Goal: Complete application form

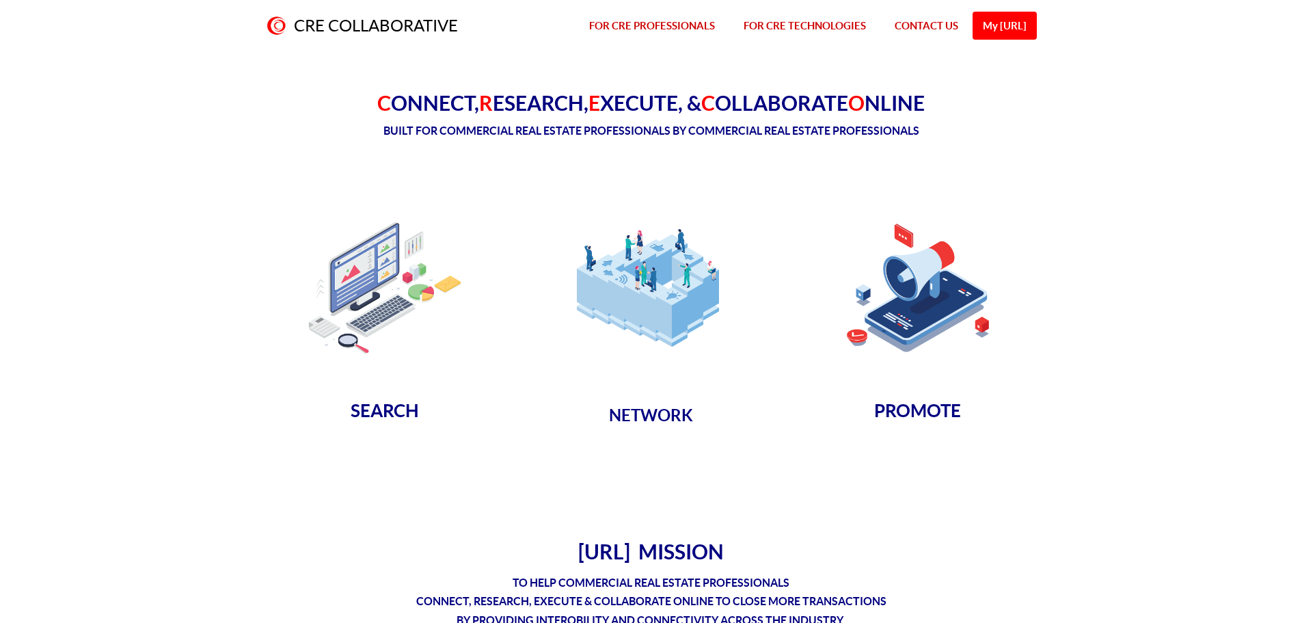
scroll to position [1094, 0]
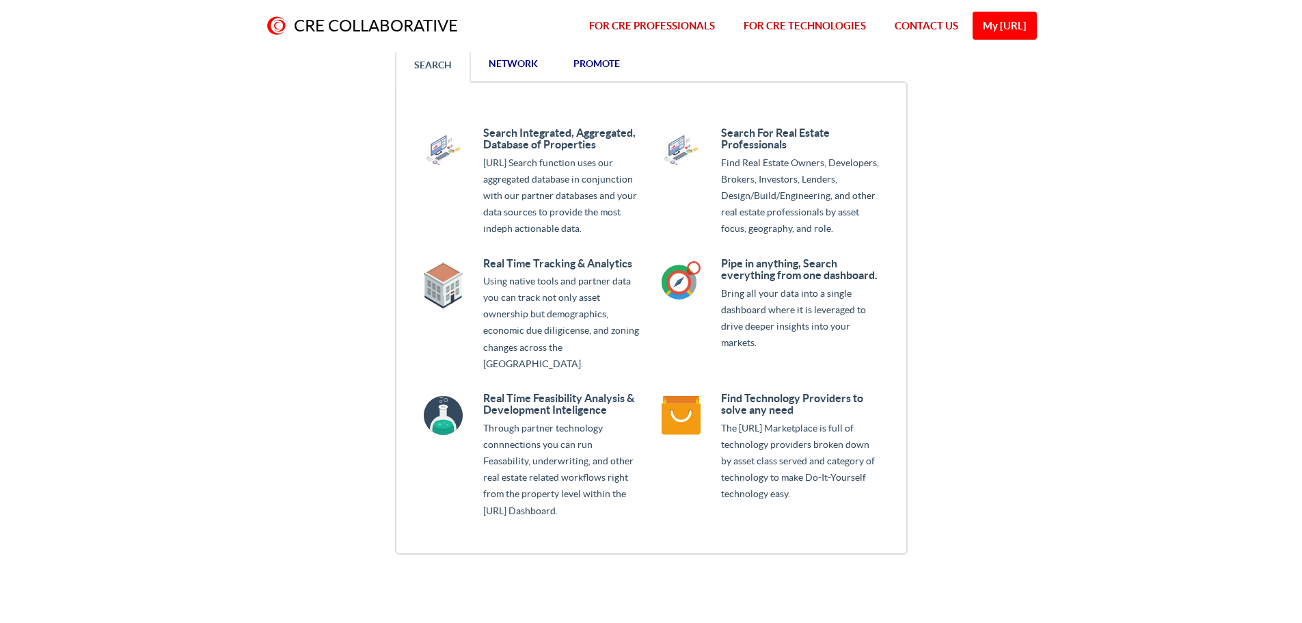
click at [535, 59] on span "network" at bounding box center [513, 63] width 49 height 11
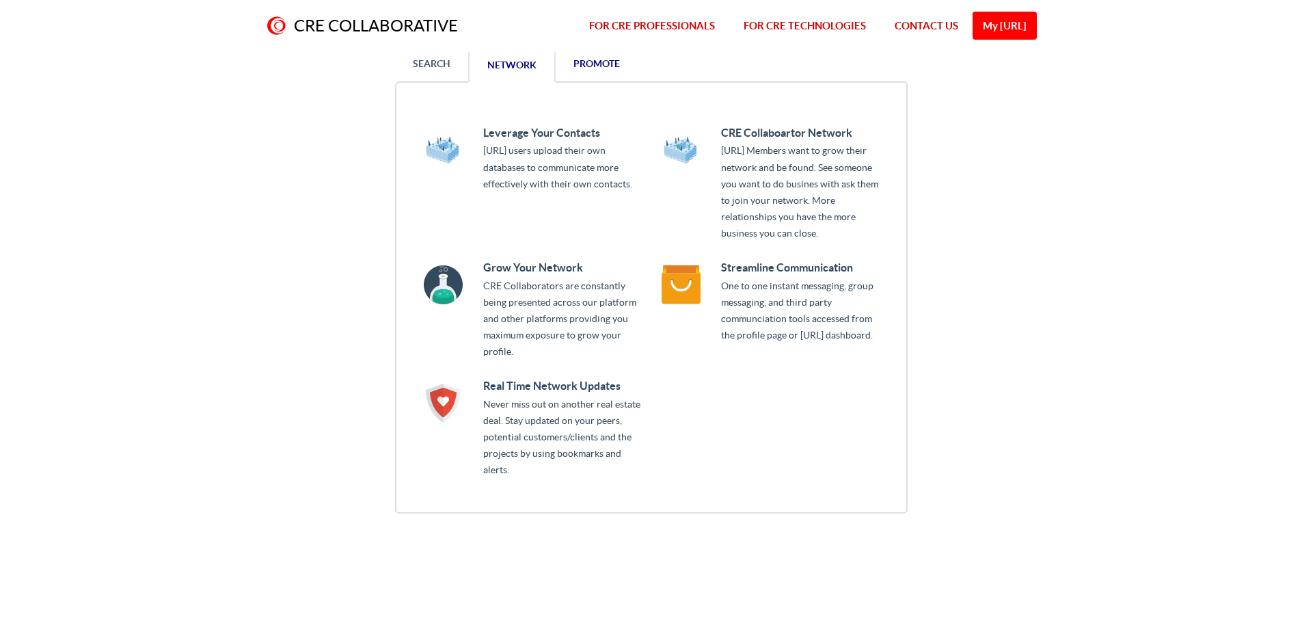
click at [583, 59] on span "promote" at bounding box center [597, 63] width 46 height 11
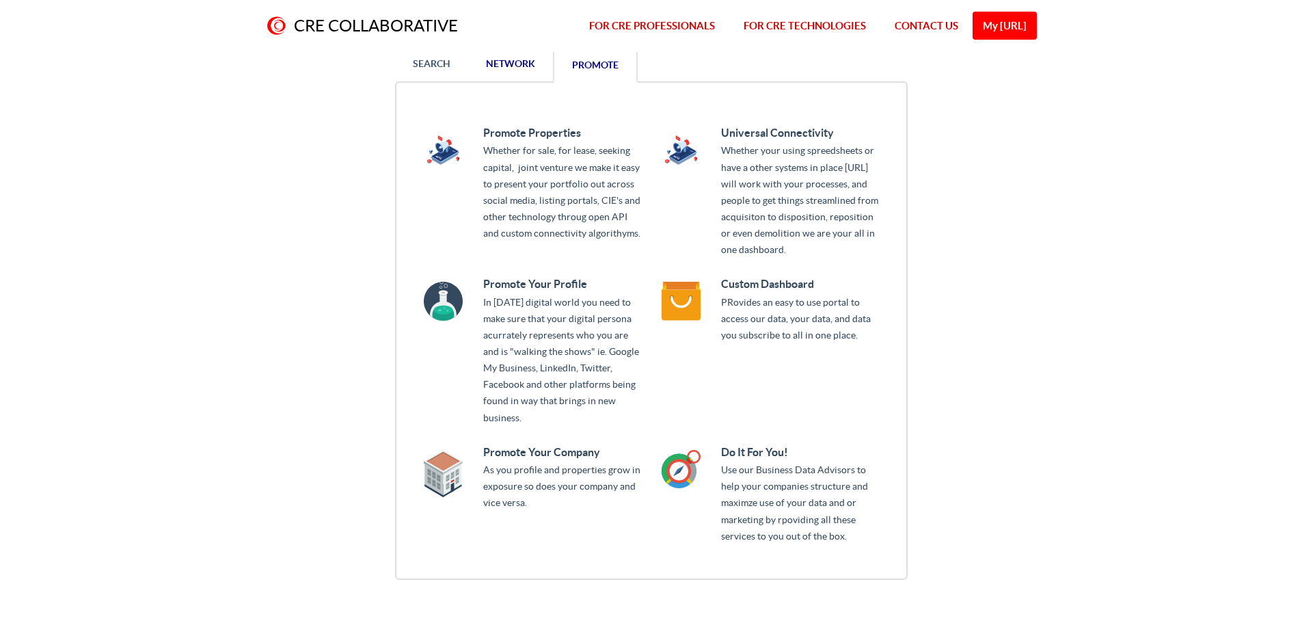
click at [508, 68] on span "network" at bounding box center [510, 63] width 49 height 11
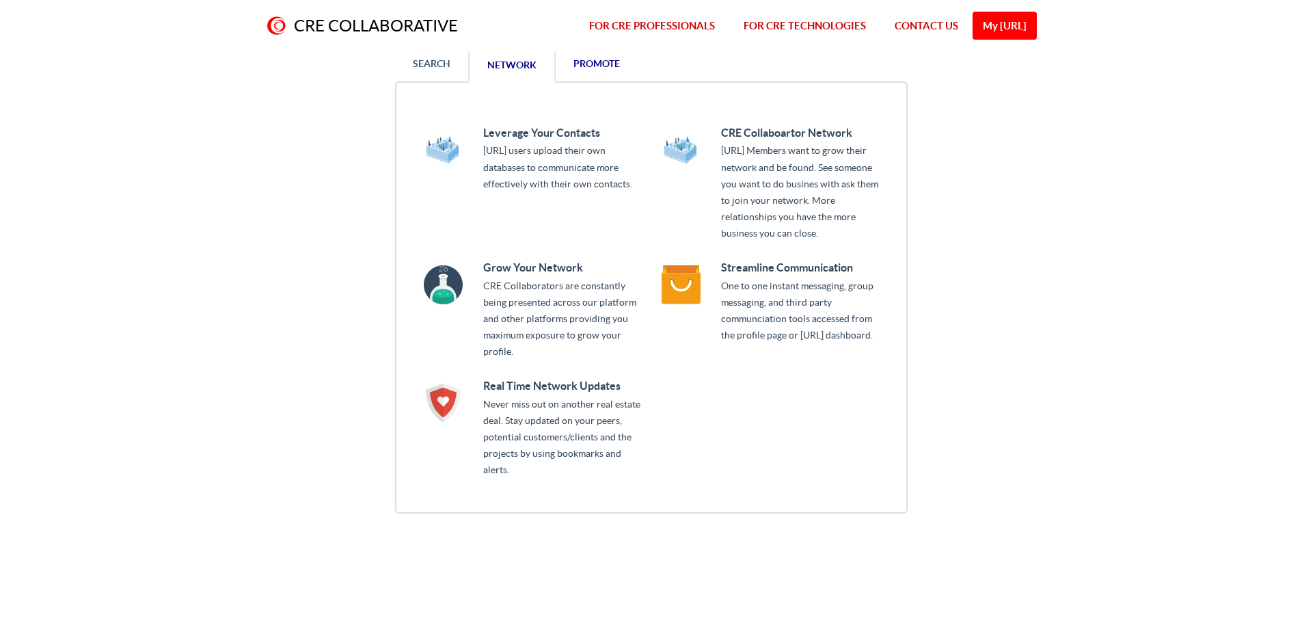
click at [443, 65] on link "SEARCH" at bounding box center [431, 64] width 73 height 32
click at [442, 63] on link "SEARCH" at bounding box center [431, 64] width 73 height 32
click at [426, 59] on link "SEARCH" at bounding box center [431, 64] width 73 height 32
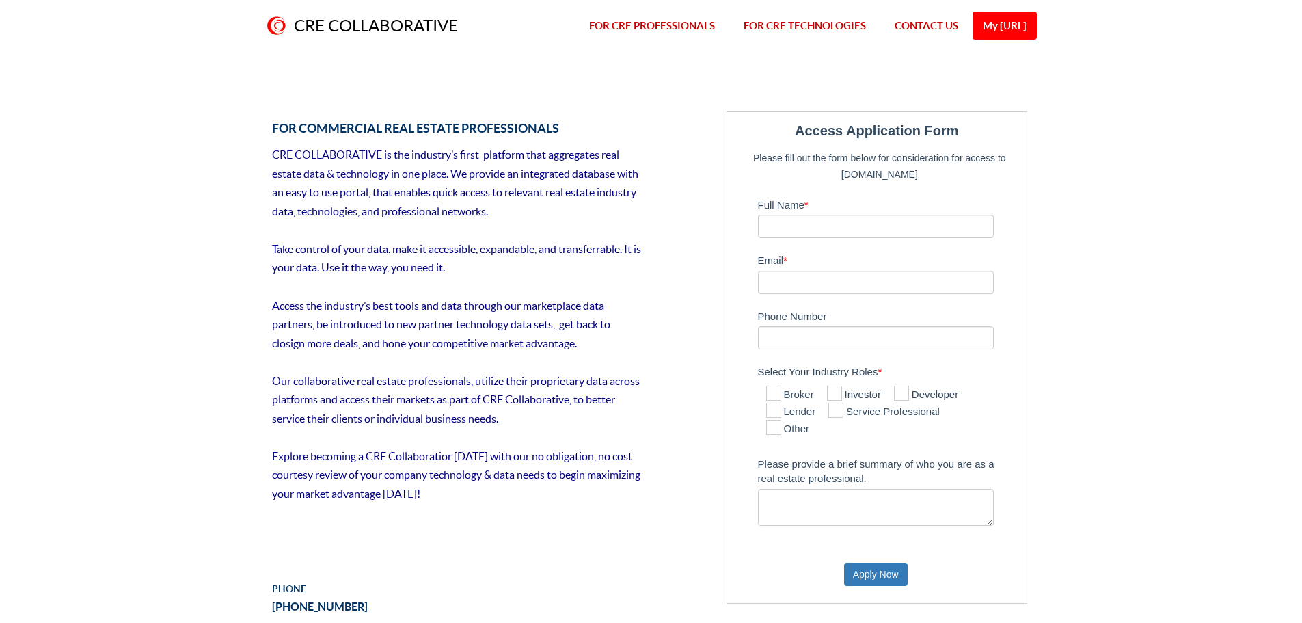
scroll to position [1641, 0]
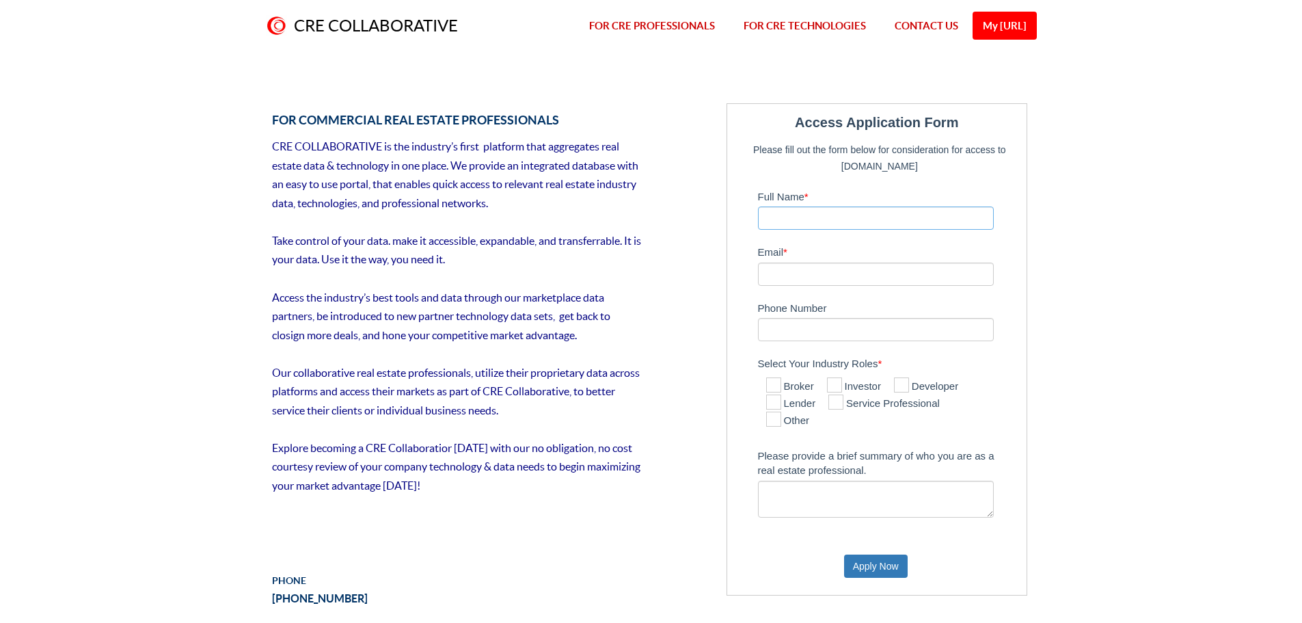
click at [876, 213] on input "Full Name *" at bounding box center [876, 217] width 236 height 23
type input "[PERSON_NAME]"
type input "[EMAIL_ADDRESS][DOMAIN_NAME]"
click at [840, 378] on icon at bounding box center [834, 384] width 15 height 15
click at [836, 381] on input "Investor" at bounding box center [831, 385] width 9 height 9
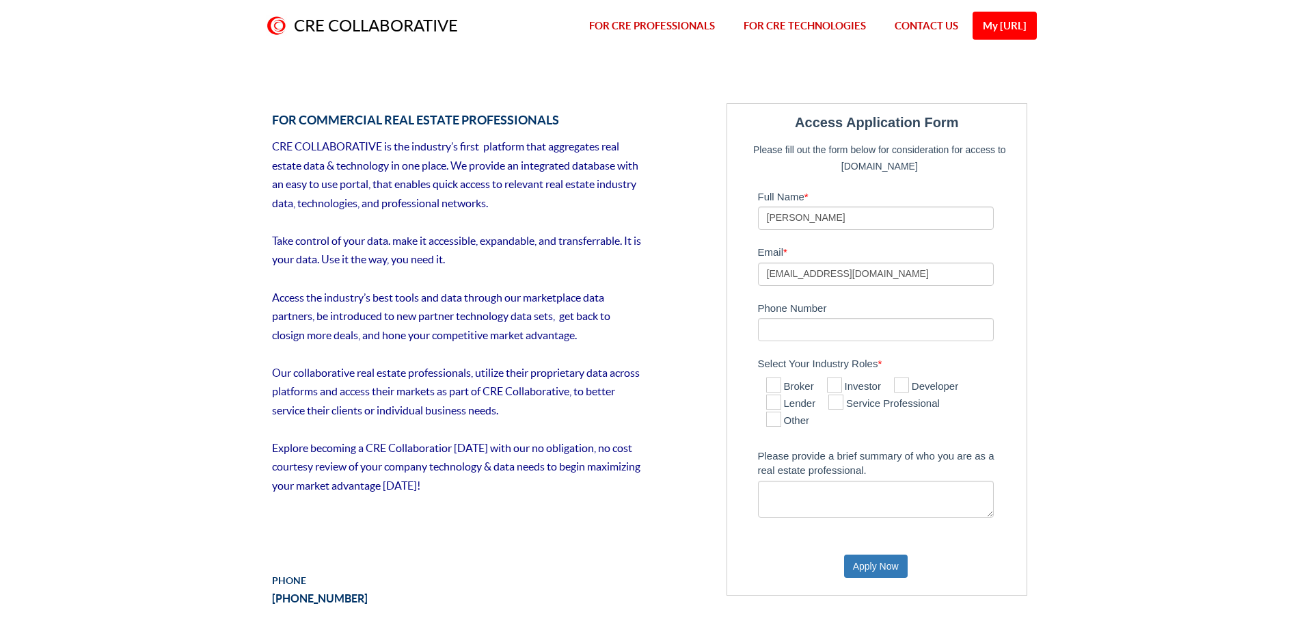
checkbox input "true"
